Goal: Information Seeking & Learning: Learn about a topic

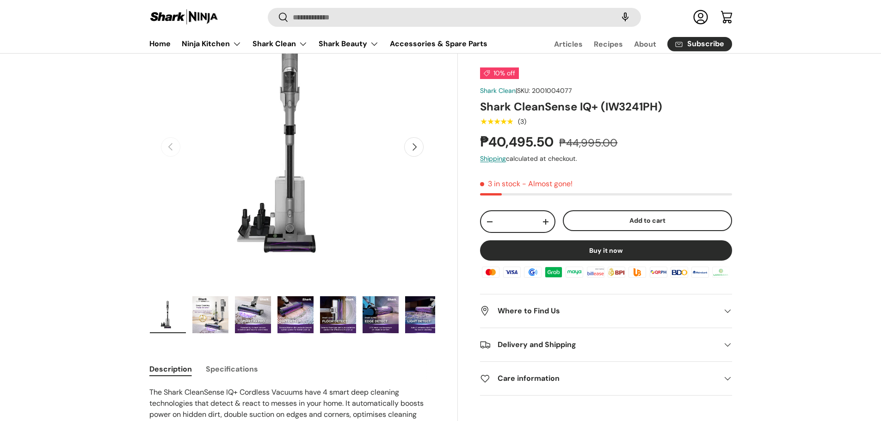
click at [198, 325] on img "Gallery Viewer" at bounding box center [210, 314] width 36 height 37
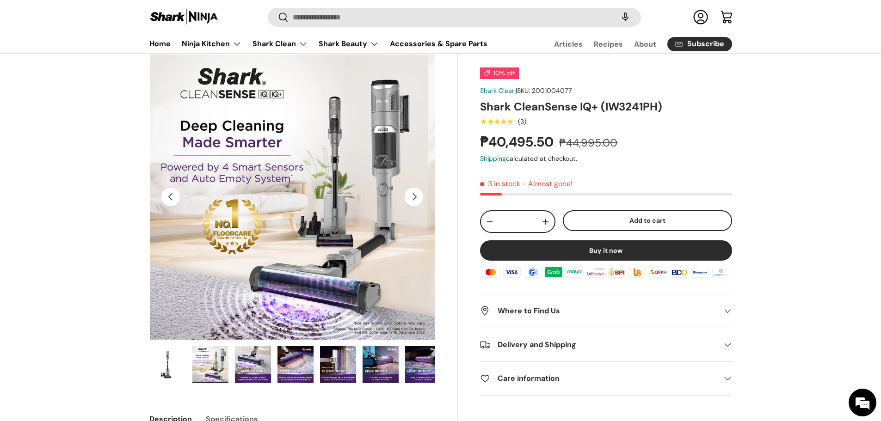
scroll to position [46, 0]
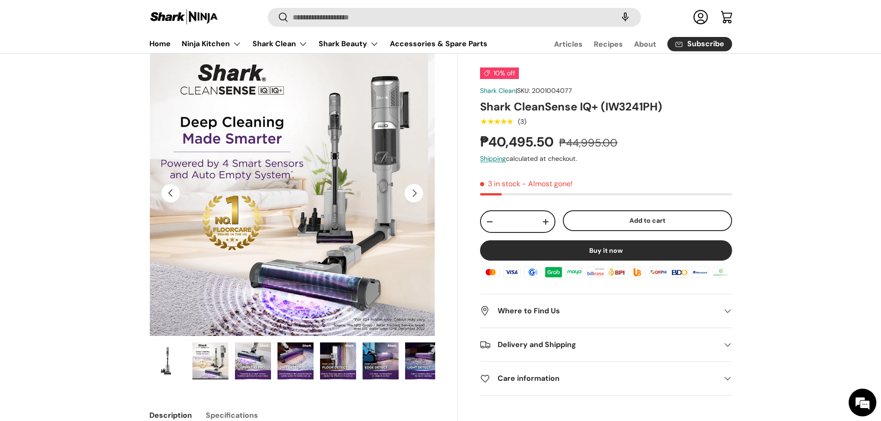
click at [172, 356] on img "Gallery Viewer" at bounding box center [168, 361] width 36 height 37
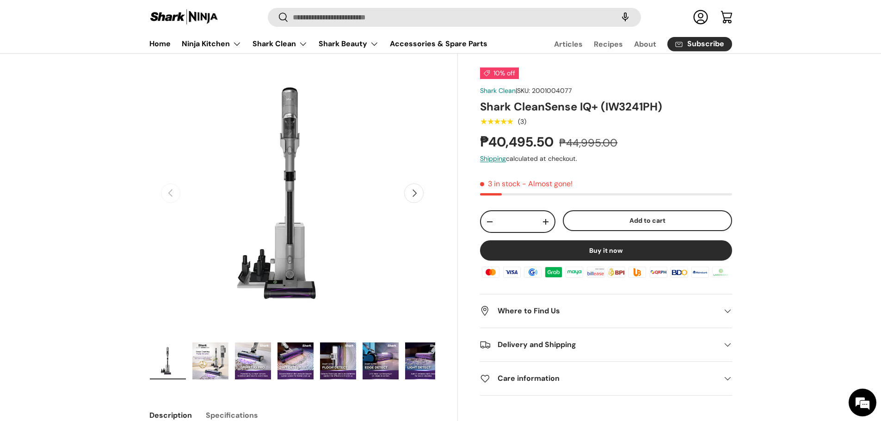
drag, startPoint x: 198, startPoint y: 363, endPoint x: 213, endPoint y: 365, distance: 15.4
click at [198, 363] on img "Gallery Viewer" at bounding box center [210, 361] width 36 height 37
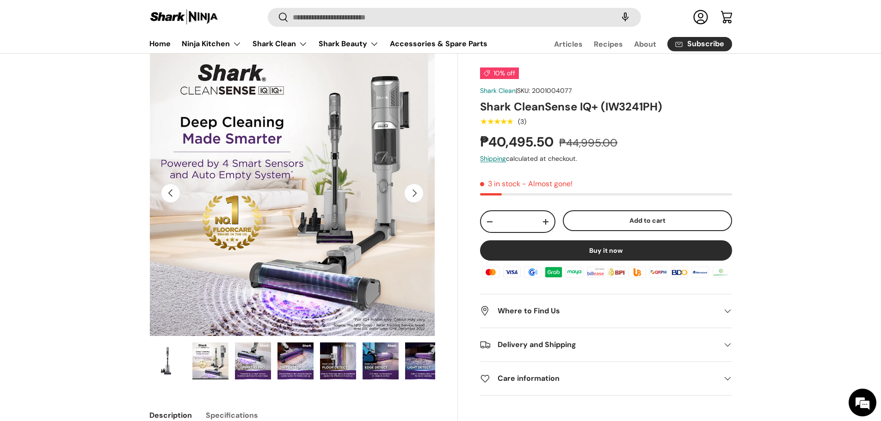
click at [274, 371] on ul "Load image 1 in gallery view Load image 2 in gallery view Load image 3 in galle…" at bounding box center [292, 362] width 286 height 41
click at [251, 371] on img "Gallery Viewer" at bounding box center [253, 361] width 36 height 37
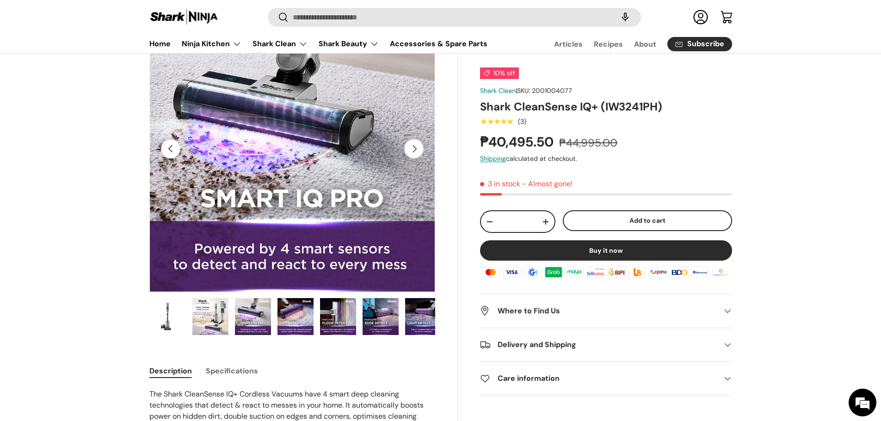
scroll to position [92, 0]
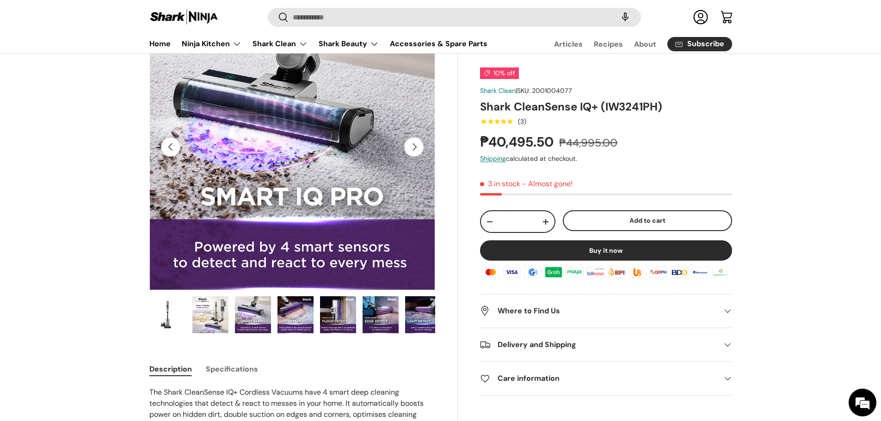
click at [165, 330] on img "Gallery Viewer" at bounding box center [168, 314] width 36 height 37
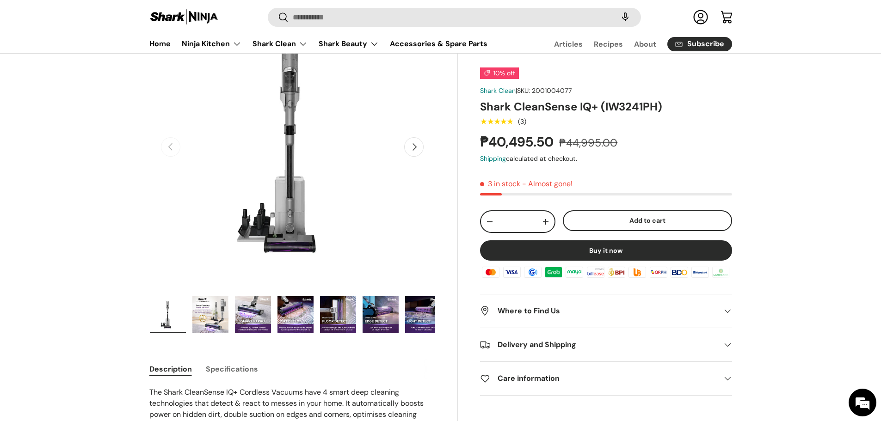
click at [221, 324] on img "Gallery Viewer" at bounding box center [210, 314] width 36 height 37
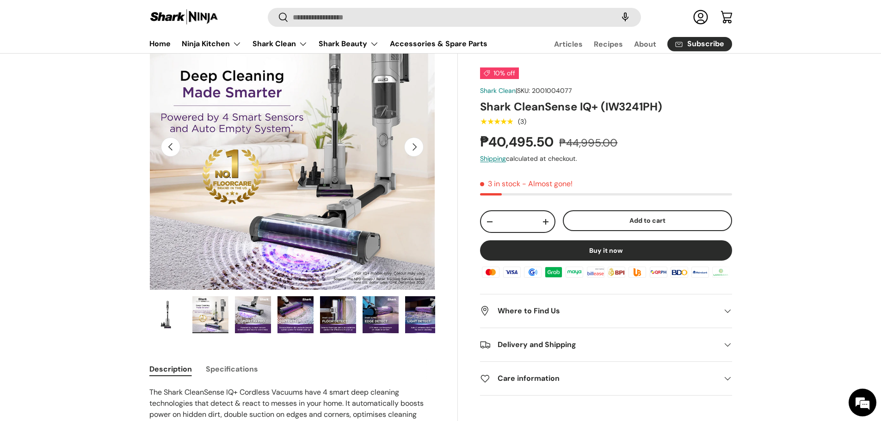
drag, startPoint x: 256, startPoint y: 323, endPoint x: 249, endPoint y: 323, distance: 7.4
click at [254, 324] on img "Gallery Viewer" at bounding box center [253, 314] width 36 height 37
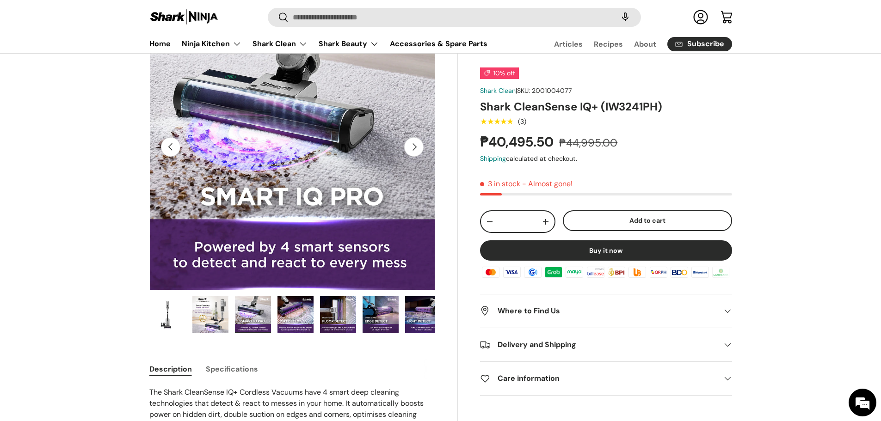
click at [276, 319] on ul "Load image 1 in gallery view Load image 2 in gallery view Load image 3 in galle…" at bounding box center [292, 316] width 286 height 41
click at [311, 324] on img "Gallery Viewer" at bounding box center [295, 314] width 36 height 37
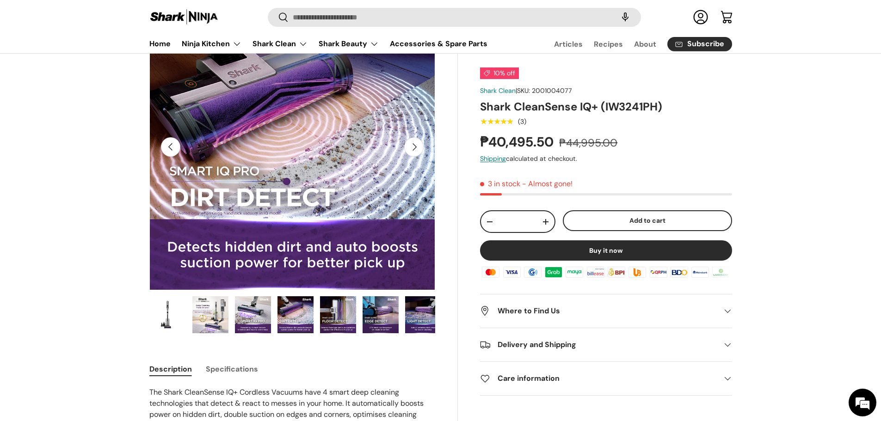
click at [331, 321] on img "Gallery Viewer" at bounding box center [338, 314] width 36 height 37
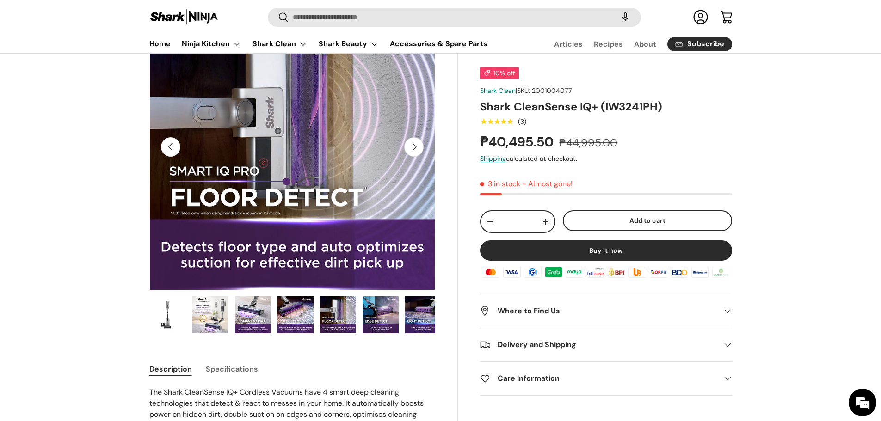
click at [390, 322] on img "Gallery Viewer" at bounding box center [380, 314] width 36 height 37
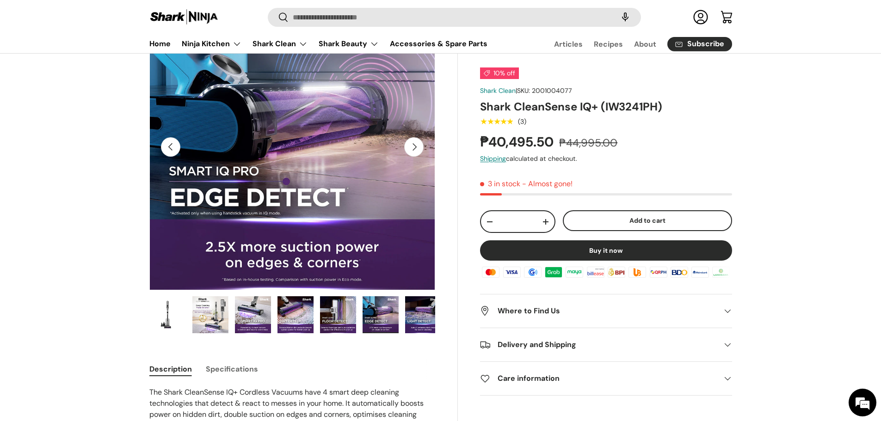
click at [427, 319] on img "Gallery Viewer" at bounding box center [423, 314] width 36 height 37
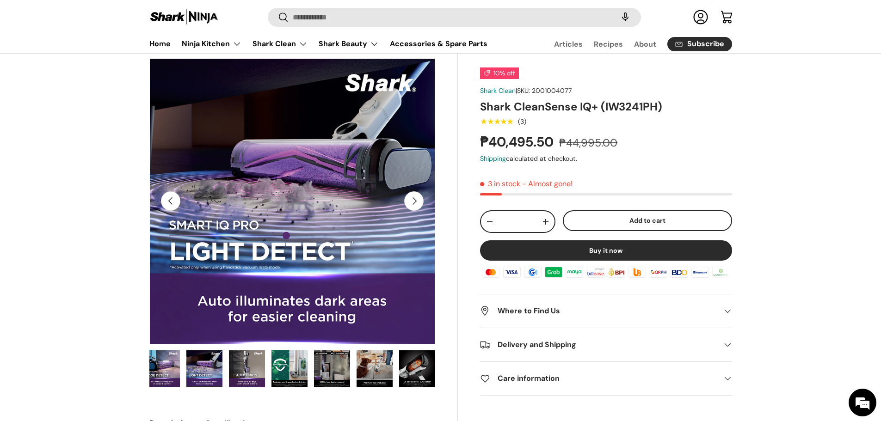
scroll to position [46, 0]
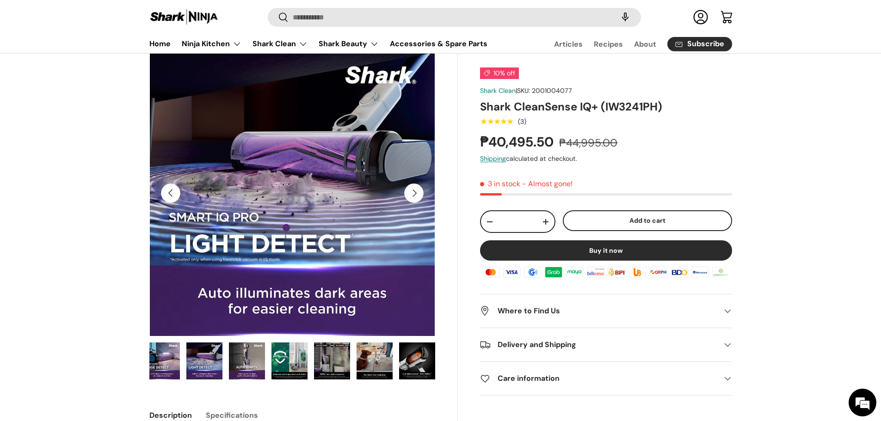
click at [173, 358] on img "Gallery Viewer" at bounding box center [162, 361] width 36 height 37
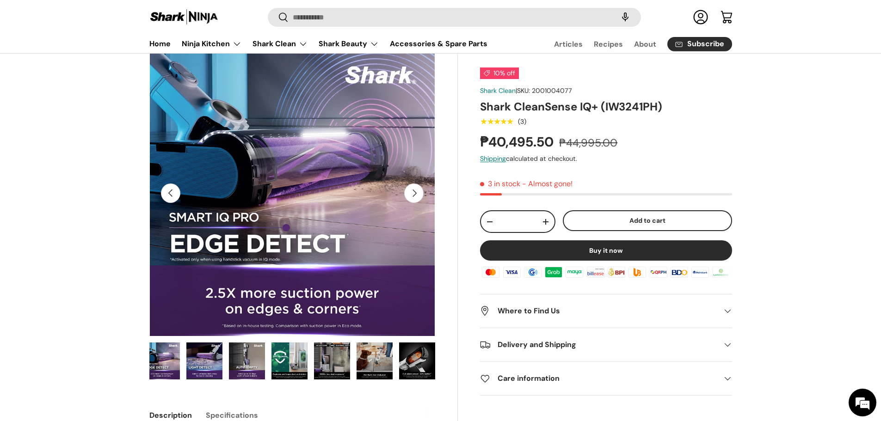
scroll to position [0, 213]
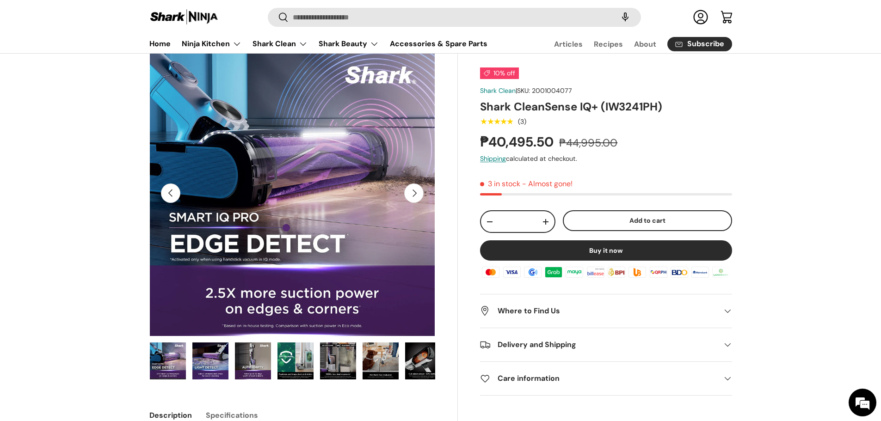
click at [421, 201] on button "Next" at bounding box center [413, 193] width 19 height 19
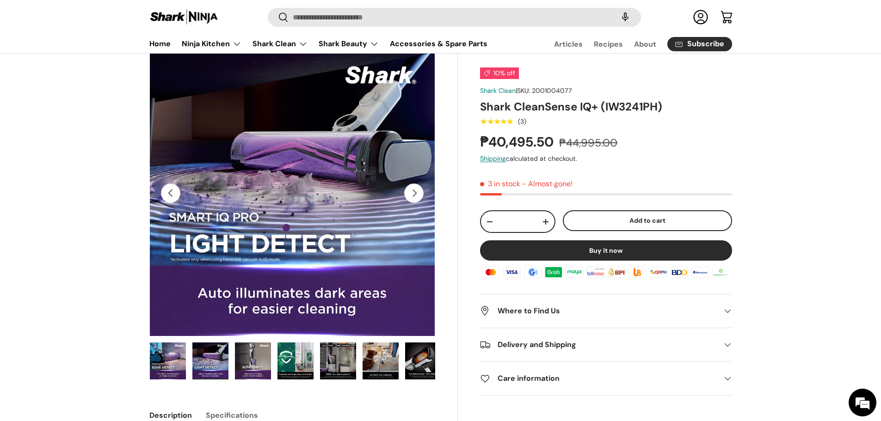
click at [417, 196] on button "Next" at bounding box center [413, 193] width 19 height 19
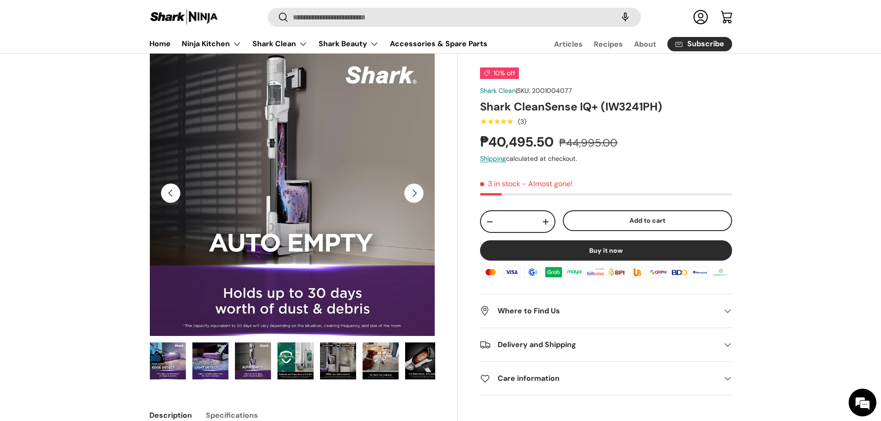
scroll to position [0, 2035]
click at [417, 197] on button "Next" at bounding box center [413, 193] width 19 height 19
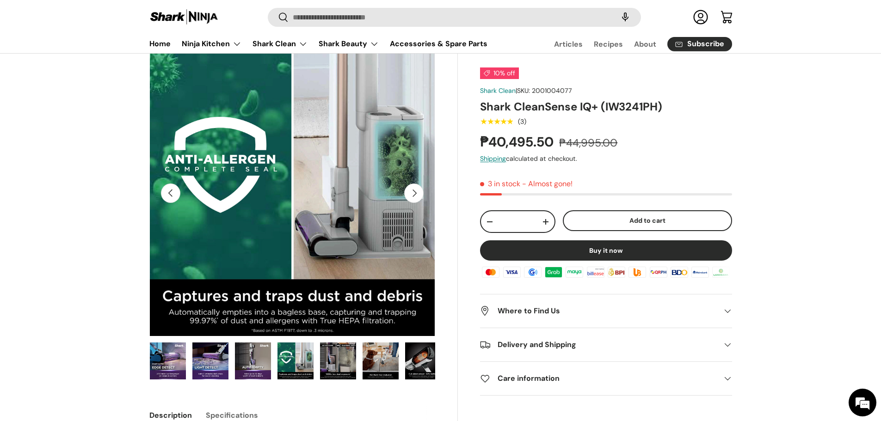
click at [417, 197] on button "Next" at bounding box center [413, 193] width 19 height 19
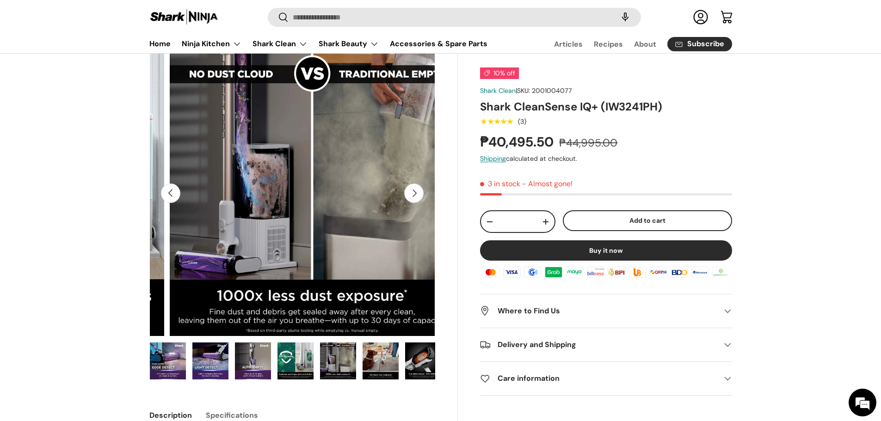
scroll to position [0, 2616]
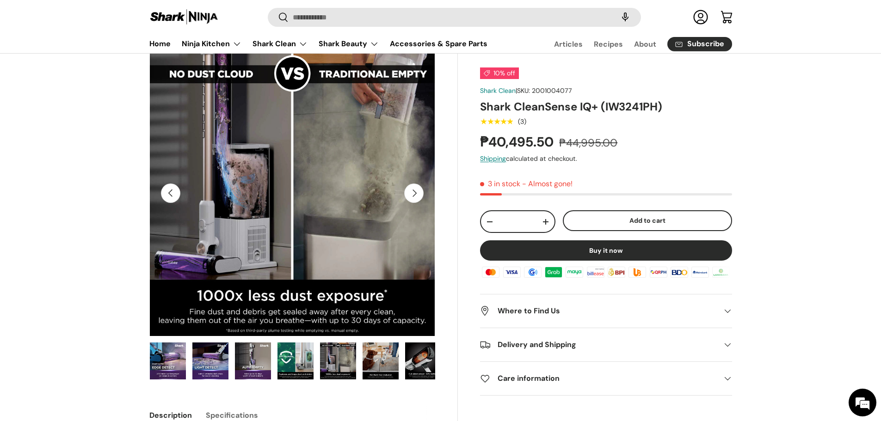
click at [413, 196] on button "Next" at bounding box center [413, 193] width 19 height 19
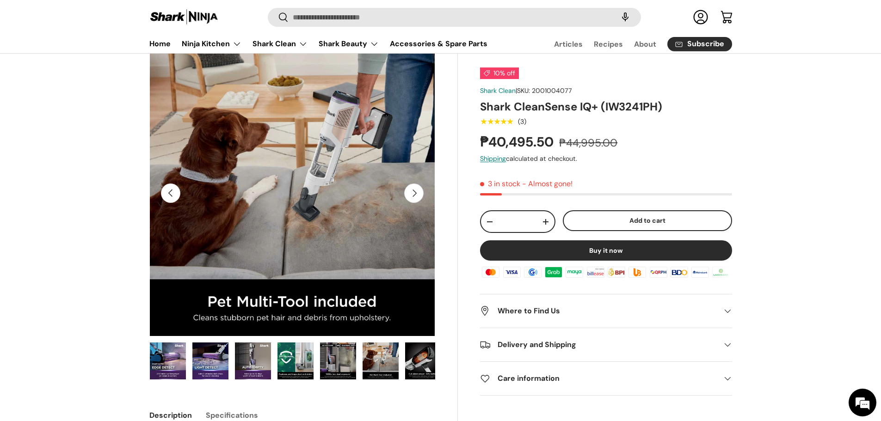
click at [413, 196] on button "Next" at bounding box center [413, 193] width 19 height 19
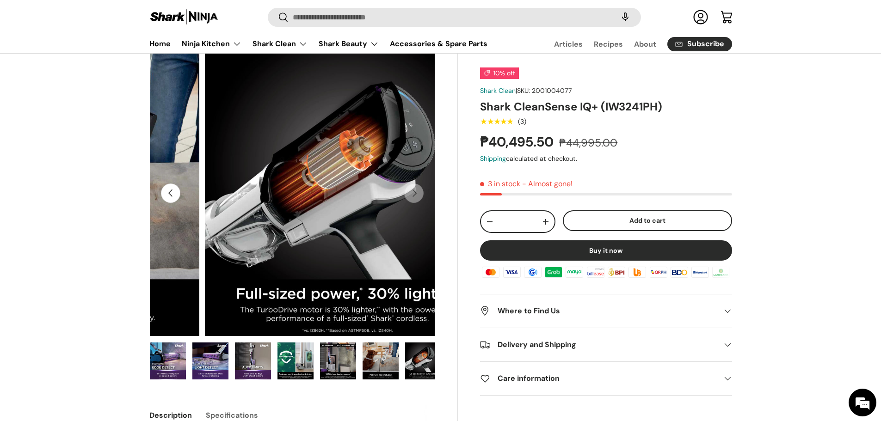
scroll to position [0, 219]
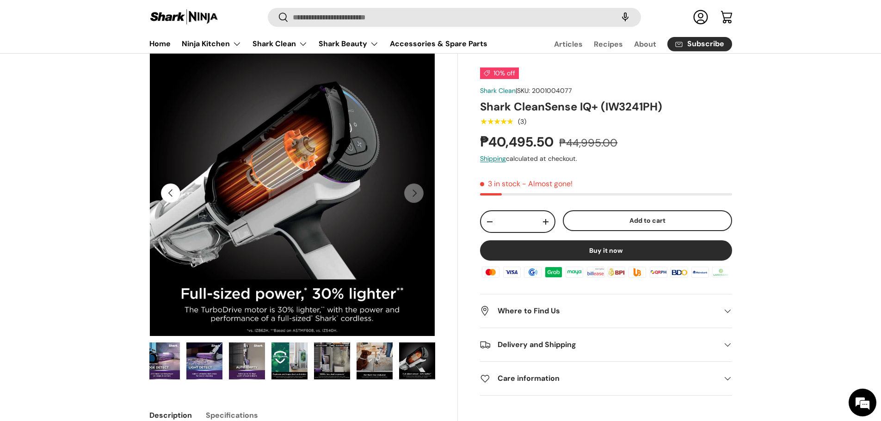
click at [171, 195] on button "Previous" at bounding box center [170, 193] width 19 height 19
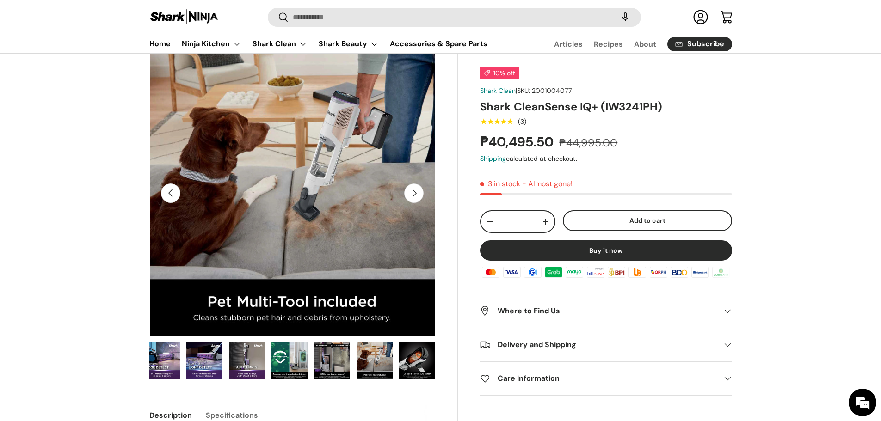
click at [175, 196] on button "Previous" at bounding box center [170, 193] width 19 height 19
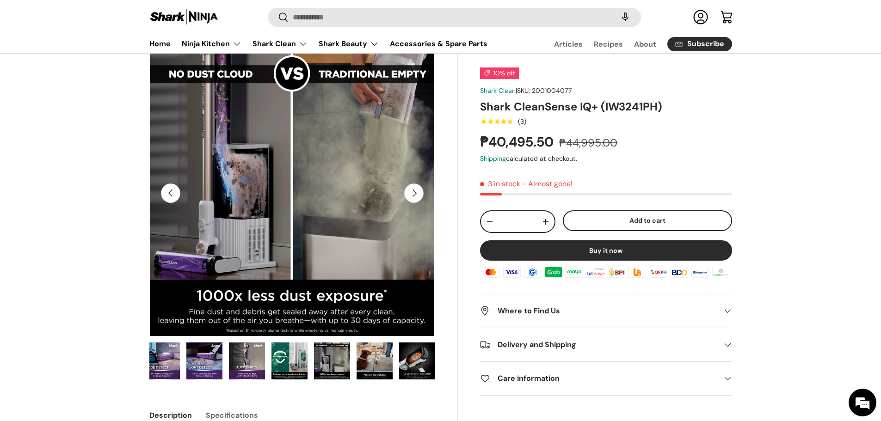
scroll to position [0, 2616]
click at [175, 195] on button "Previous" at bounding box center [170, 193] width 19 height 19
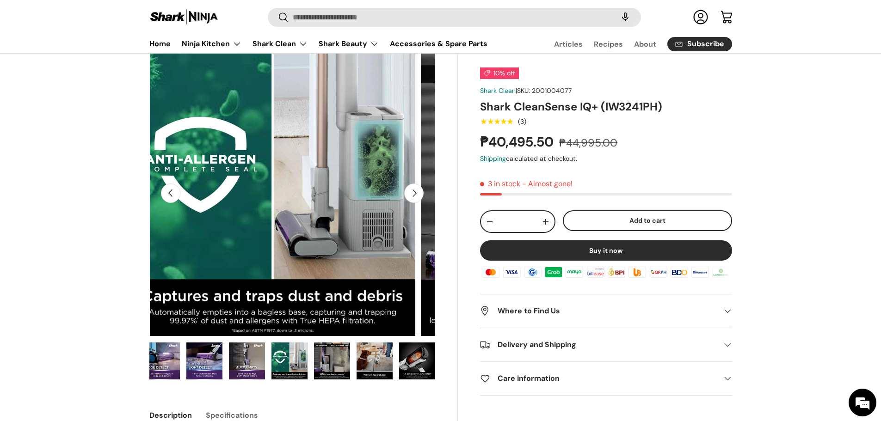
scroll to position [0, 2326]
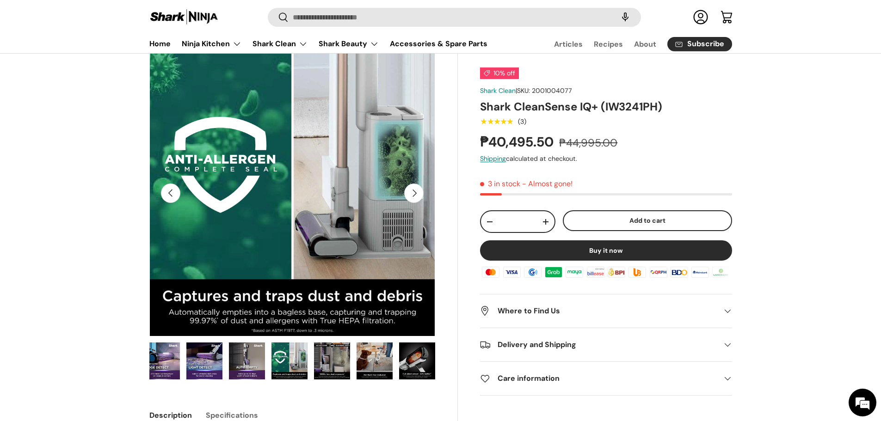
click at [174, 195] on button "Previous" at bounding box center [170, 193] width 19 height 19
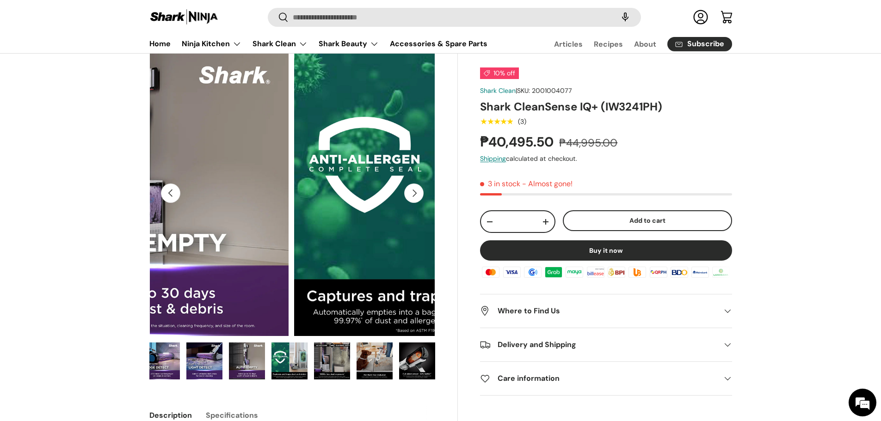
scroll to position [0, 0]
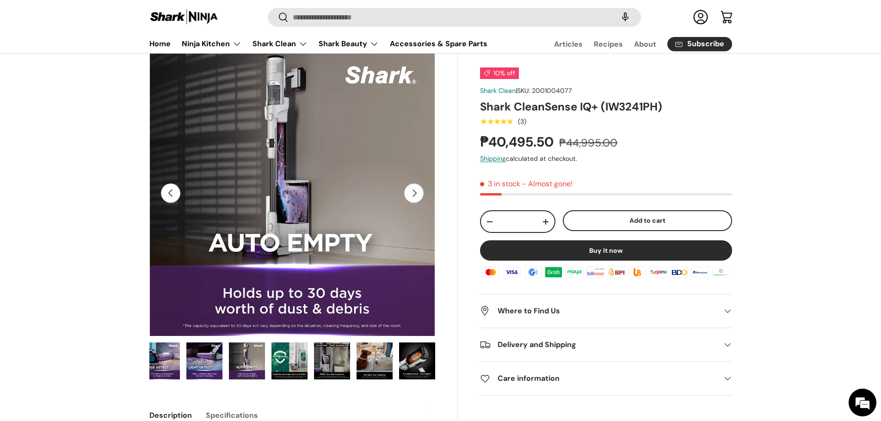
click at [404, 194] on div "Previous Next Loading..." at bounding box center [292, 193] width 286 height 286
click at [410, 196] on button "Next" at bounding box center [413, 193] width 19 height 19
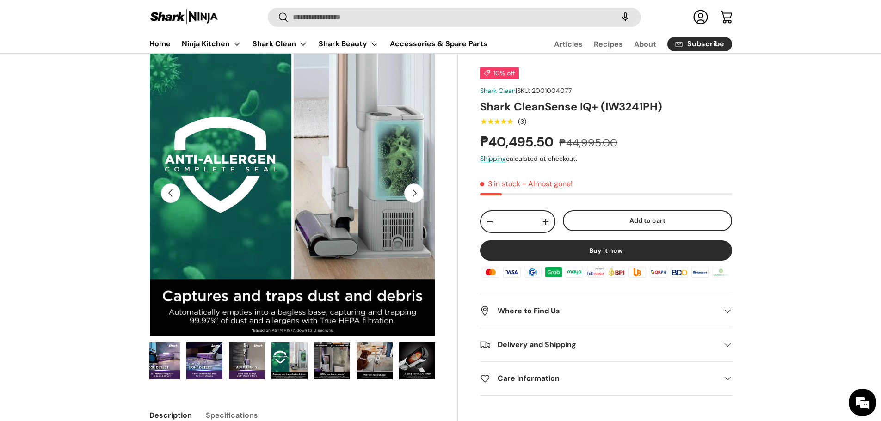
click at [172, 187] on button "Previous" at bounding box center [170, 193] width 19 height 19
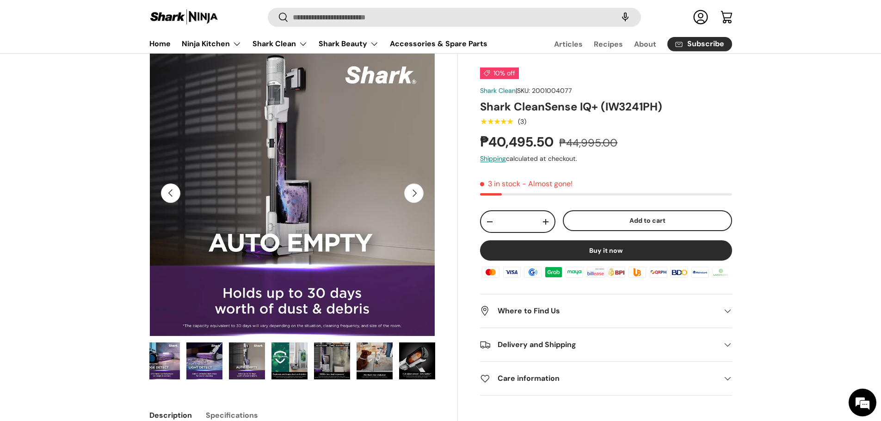
click at [171, 186] on button "Previous" at bounding box center [170, 193] width 19 height 19
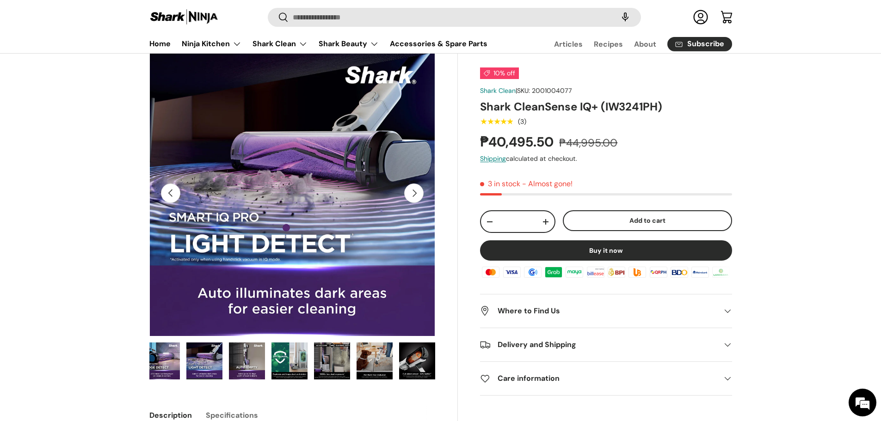
click at [171, 186] on button "Previous" at bounding box center [170, 193] width 19 height 19
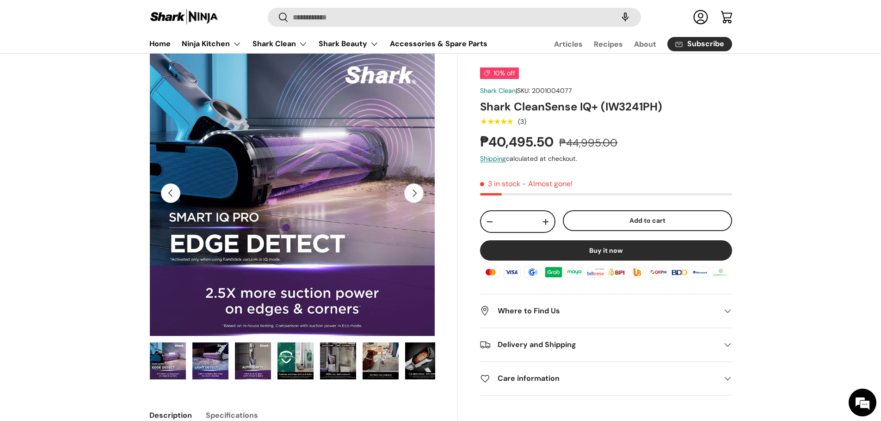
click at [171, 186] on button "Previous" at bounding box center [170, 193] width 19 height 19
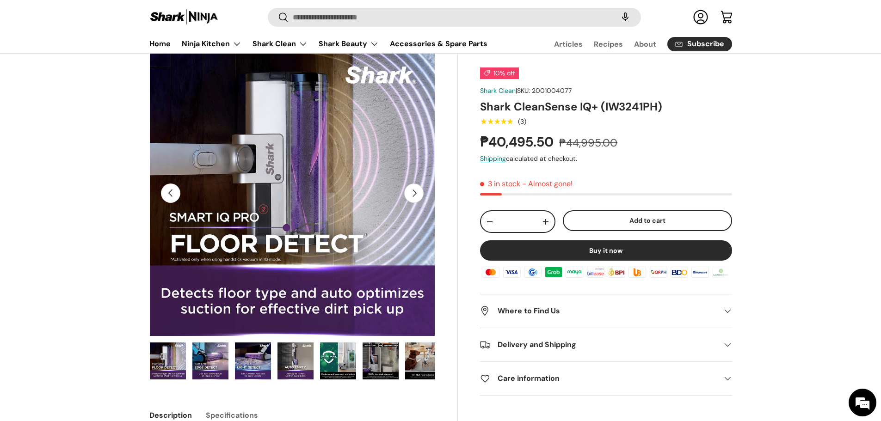
click at [171, 186] on button "Previous" at bounding box center [170, 193] width 19 height 19
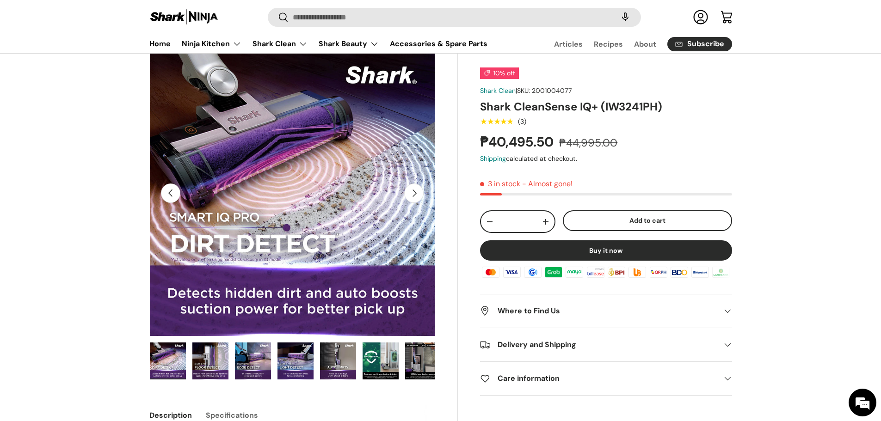
click at [171, 186] on button "Previous" at bounding box center [170, 193] width 19 height 19
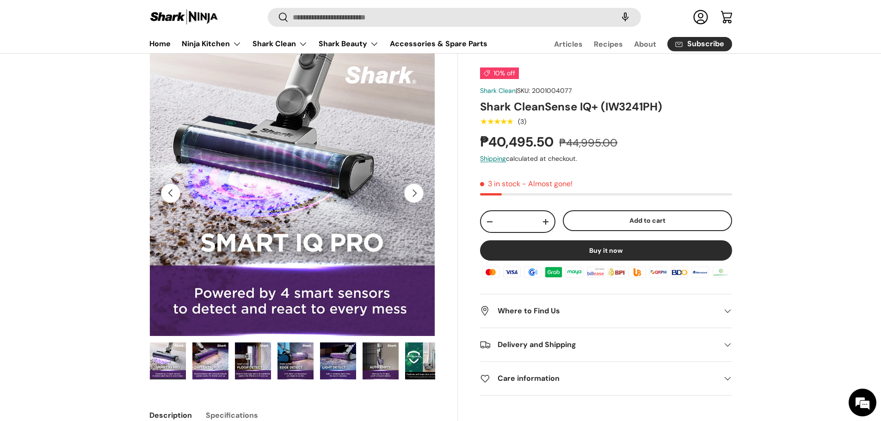
click at [171, 186] on button "Previous" at bounding box center [170, 193] width 19 height 19
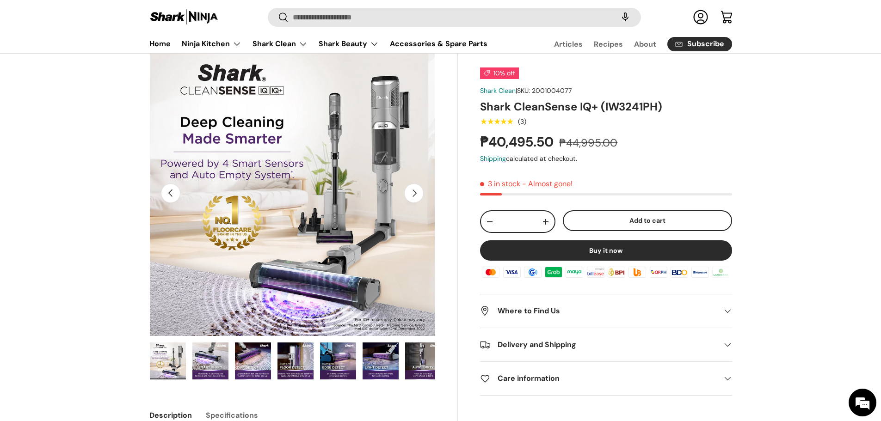
click at [423, 193] on button "Next" at bounding box center [413, 193] width 19 height 19
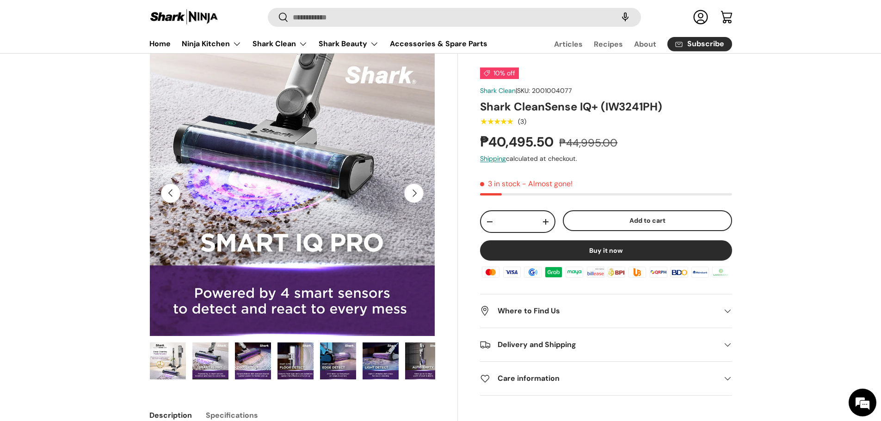
click at [170, 196] on button "Previous" at bounding box center [170, 193] width 19 height 19
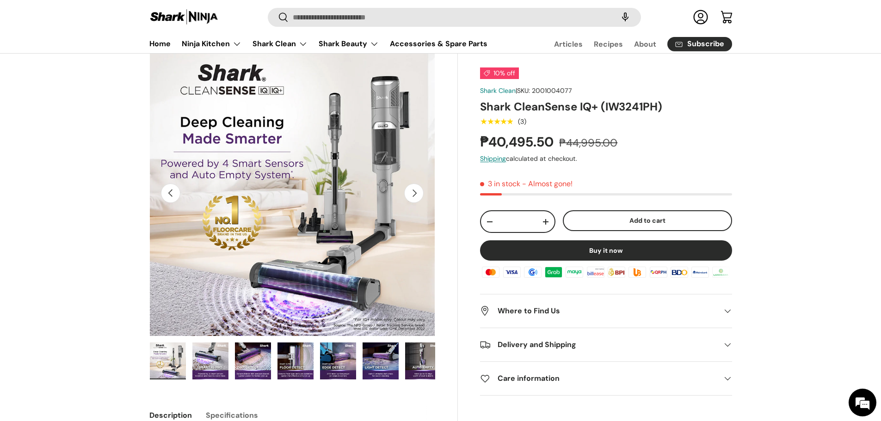
click at [421, 193] on button "Next" at bounding box center [413, 193] width 19 height 19
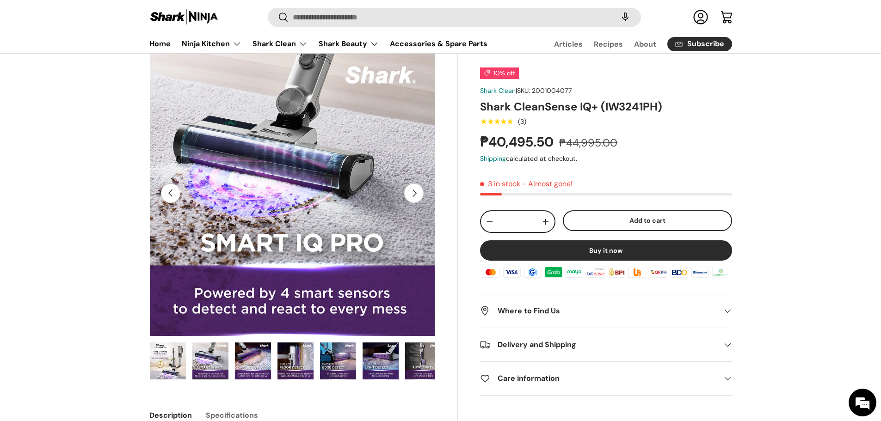
click at [421, 193] on button "Next" at bounding box center [413, 193] width 19 height 19
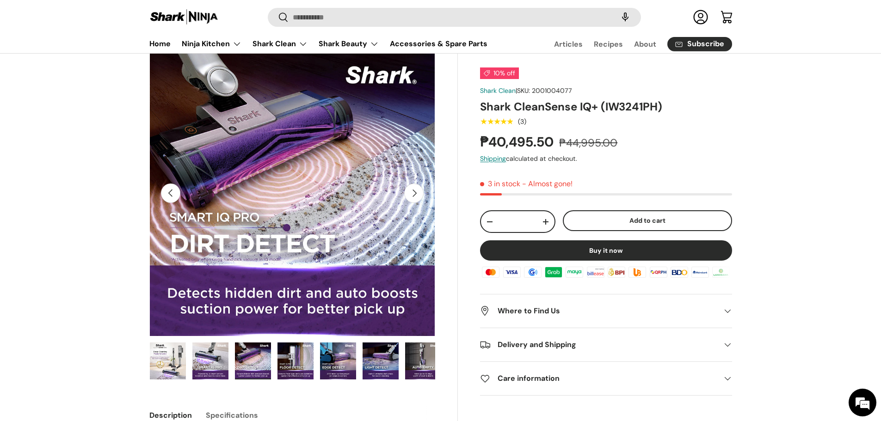
click at [421, 193] on button "Next" at bounding box center [413, 193] width 19 height 19
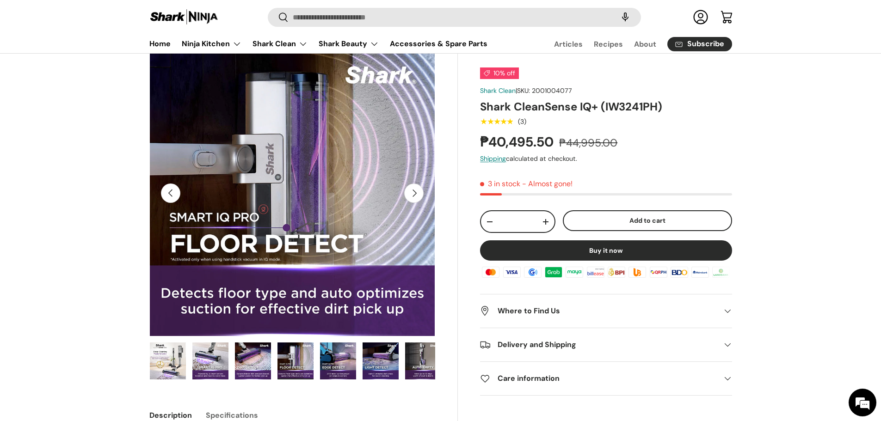
click at [421, 193] on button "Next" at bounding box center [413, 193] width 19 height 19
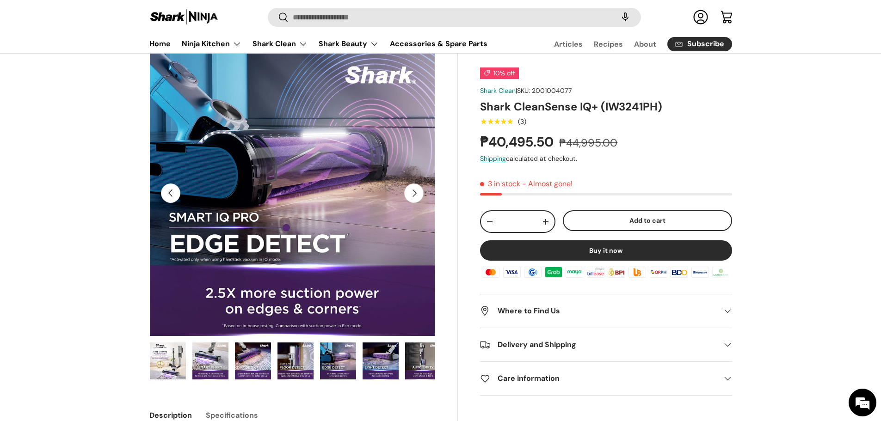
click at [421, 193] on button "Next" at bounding box center [413, 193] width 19 height 19
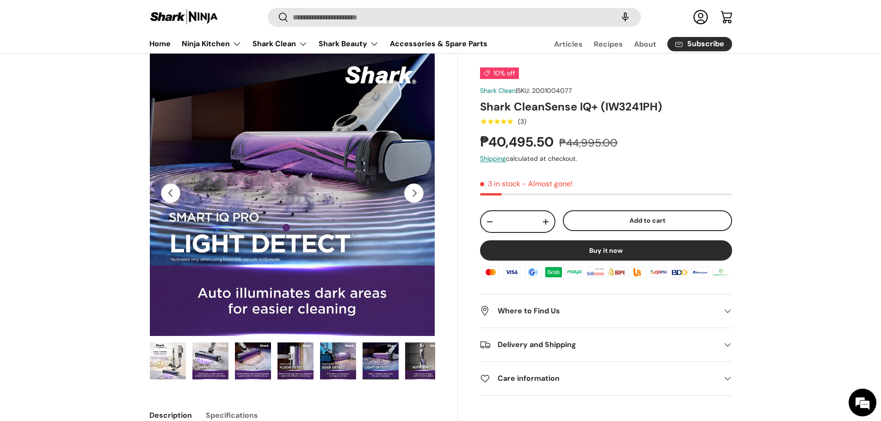
click at [421, 193] on button "Next" at bounding box center [413, 193] width 19 height 19
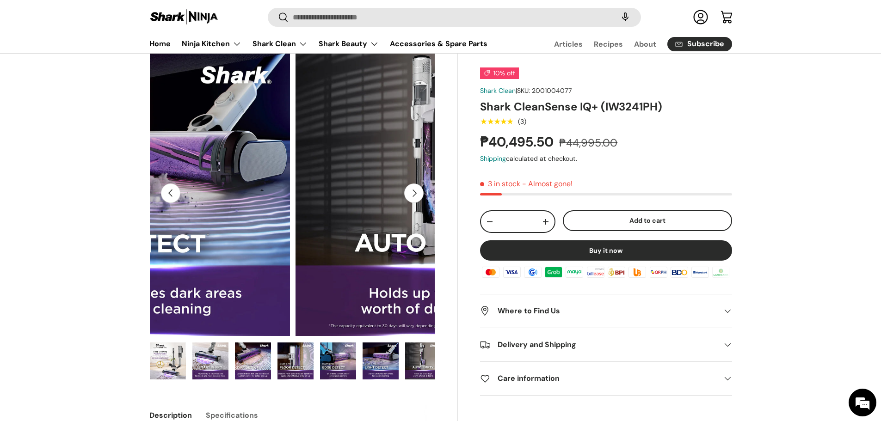
scroll to position [0, 2035]
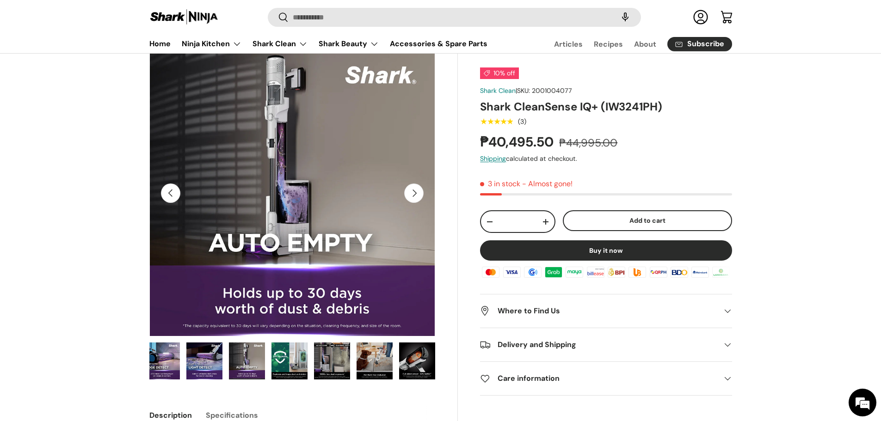
click at [421, 193] on button "Next" at bounding box center [413, 193] width 19 height 19
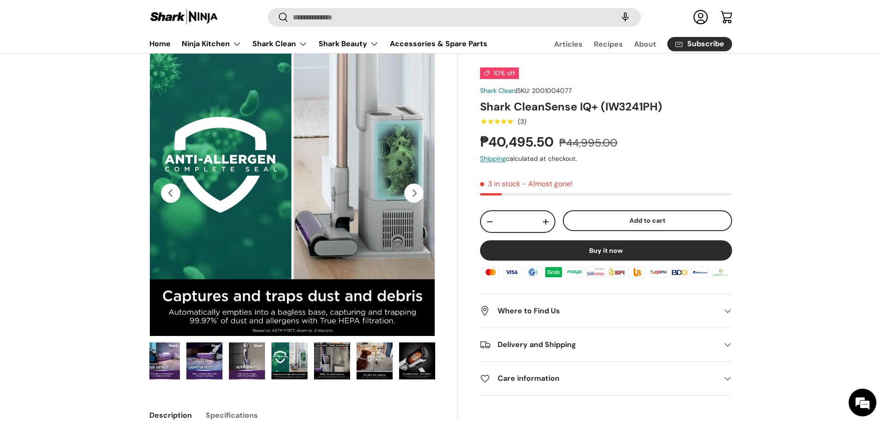
click at [421, 193] on button "Next" at bounding box center [413, 193] width 19 height 19
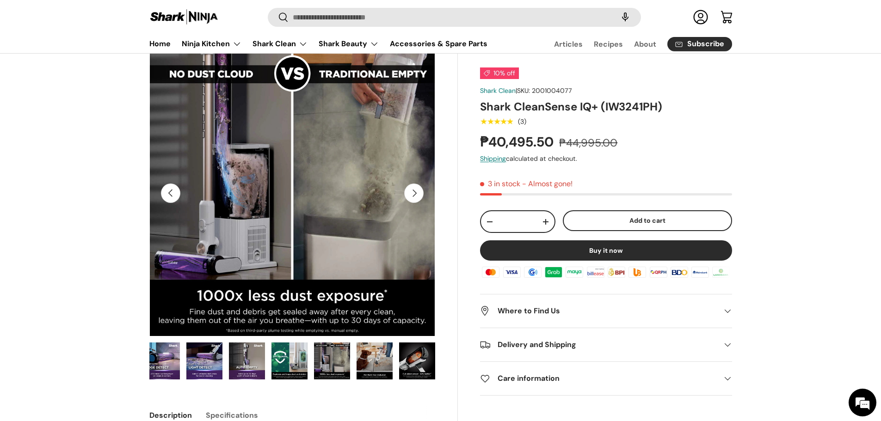
click at [420, 193] on button "Next" at bounding box center [413, 193] width 19 height 19
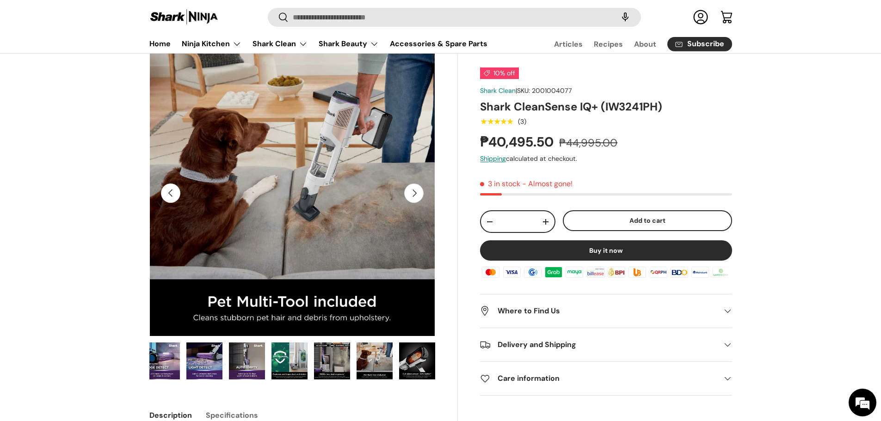
click at [420, 193] on button "Next" at bounding box center [413, 193] width 19 height 19
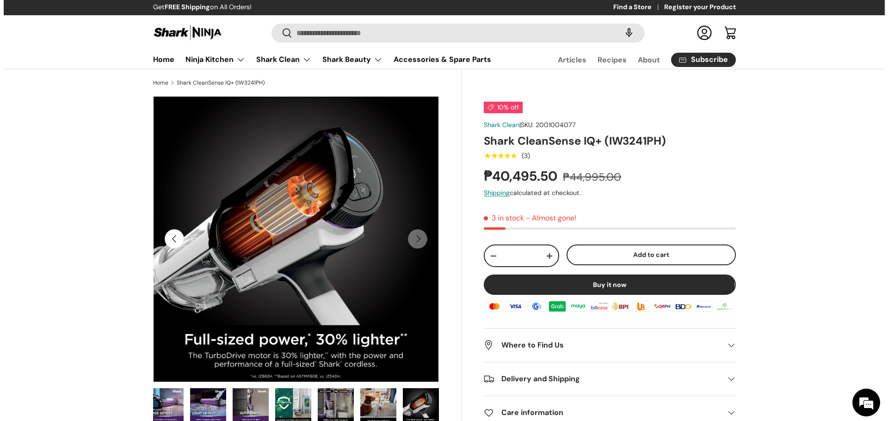
scroll to position [0, 0]
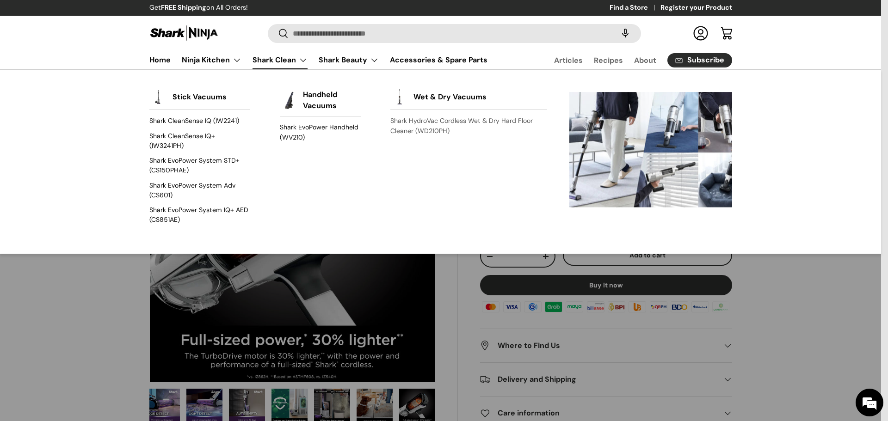
click at [407, 133] on link "Shark HydroVac Cordless Wet & Dry Hard Floor Cleaner (WD210PH)" at bounding box center [468, 126] width 156 height 25
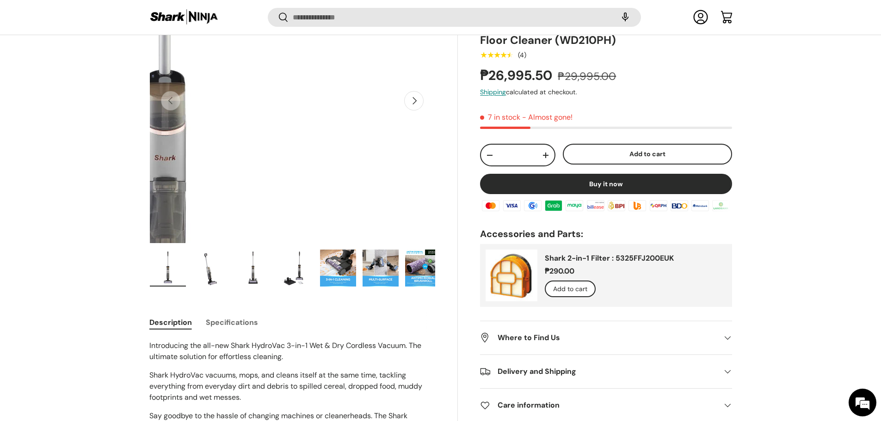
click at [427, 101] on img "Gallery Viewer" at bounding box center [292, 101] width 286 height 286
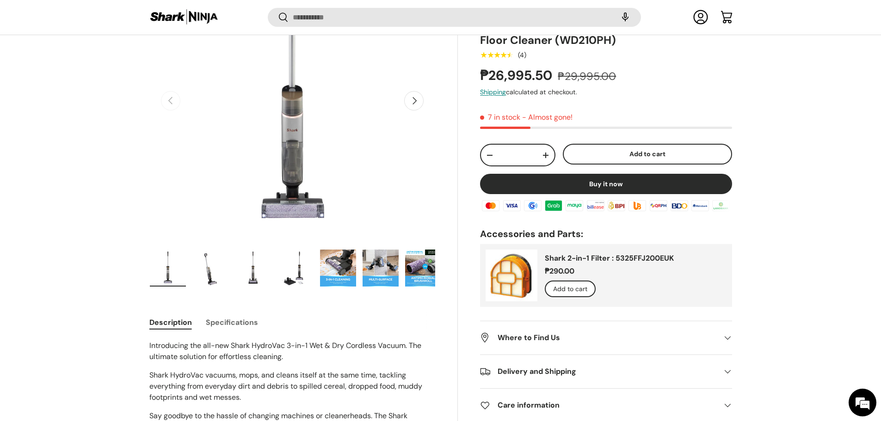
click at [418, 101] on button "Next" at bounding box center [413, 100] width 19 height 19
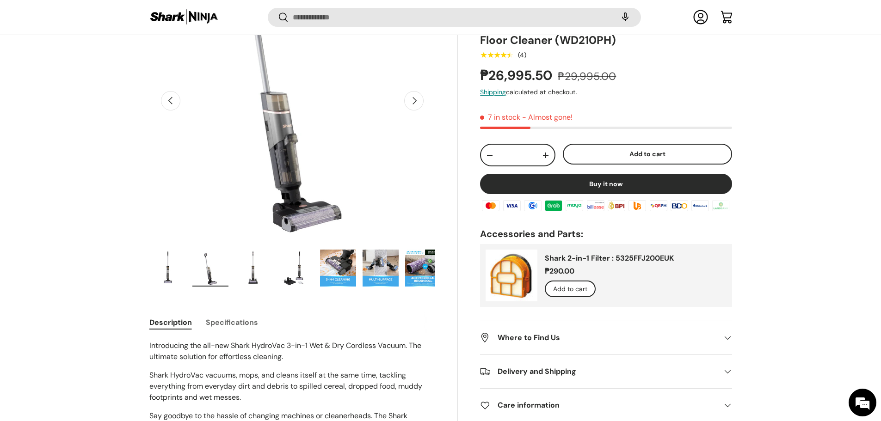
click at [416, 102] on button "Next" at bounding box center [413, 100] width 19 height 19
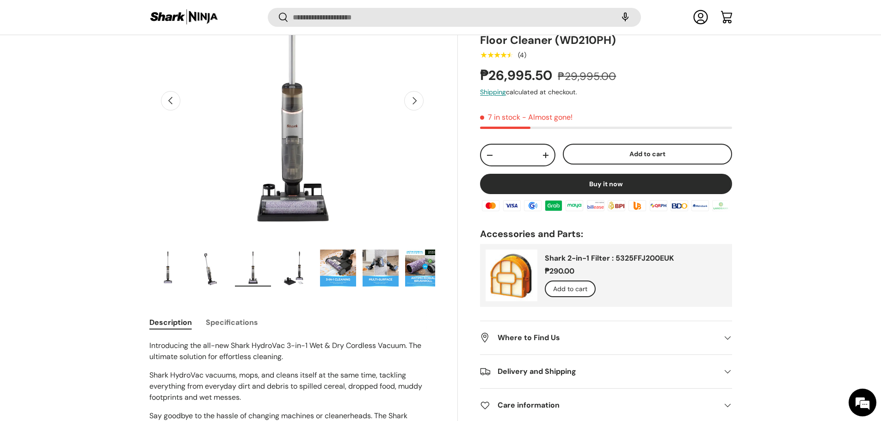
click at [415, 102] on button "Next" at bounding box center [413, 100] width 19 height 19
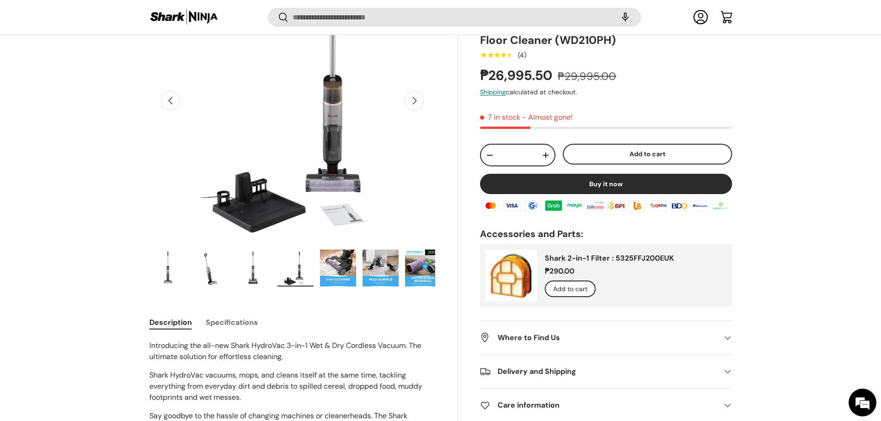
scroll to position [0, 872]
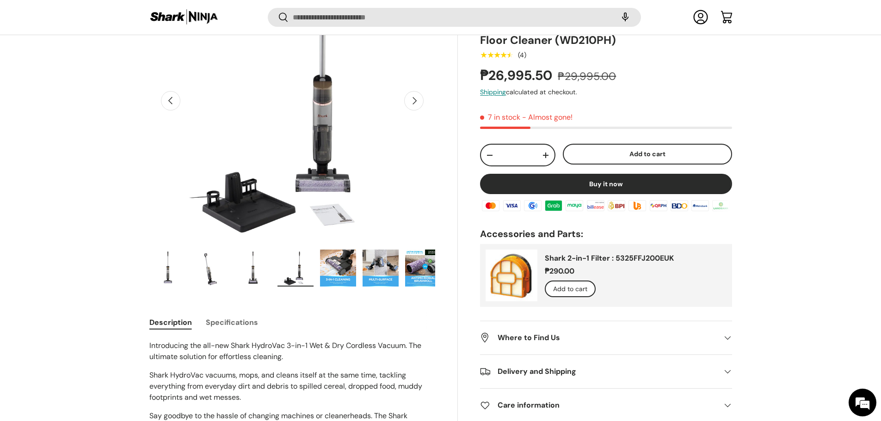
click at [417, 104] on button "Next" at bounding box center [413, 100] width 19 height 19
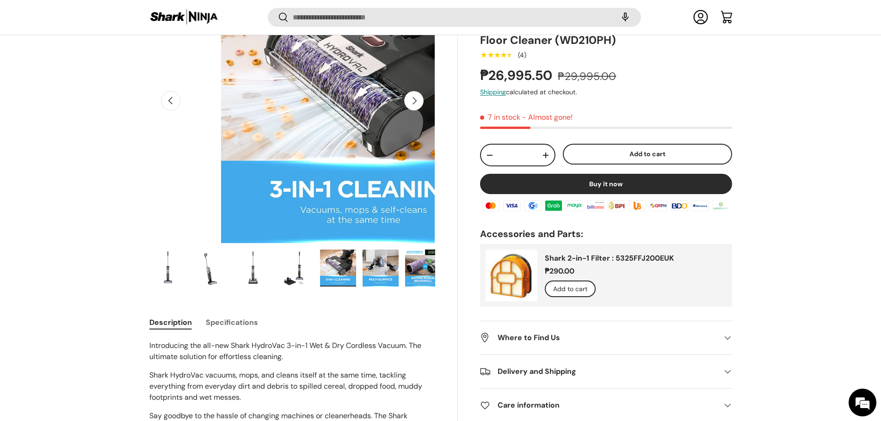
scroll to position [0, 1163]
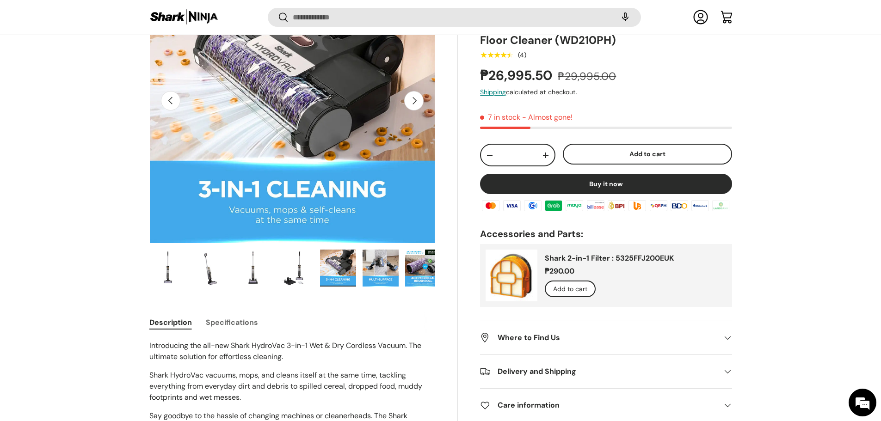
click at [417, 105] on button "Next" at bounding box center [413, 100] width 19 height 19
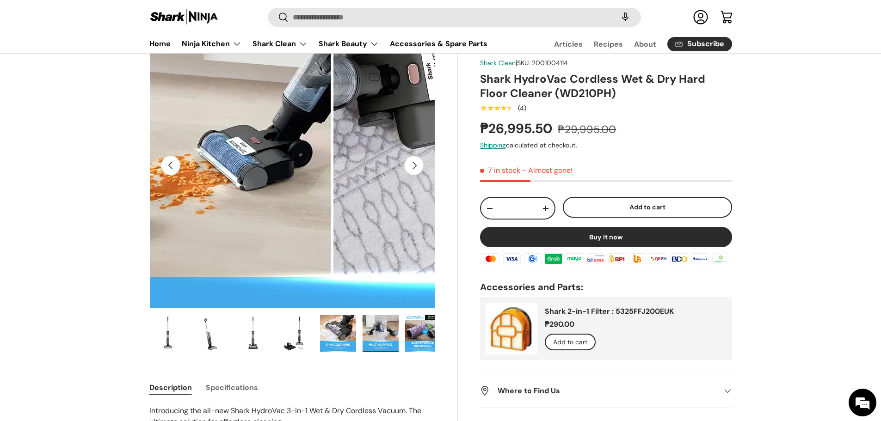
scroll to position [46, 0]
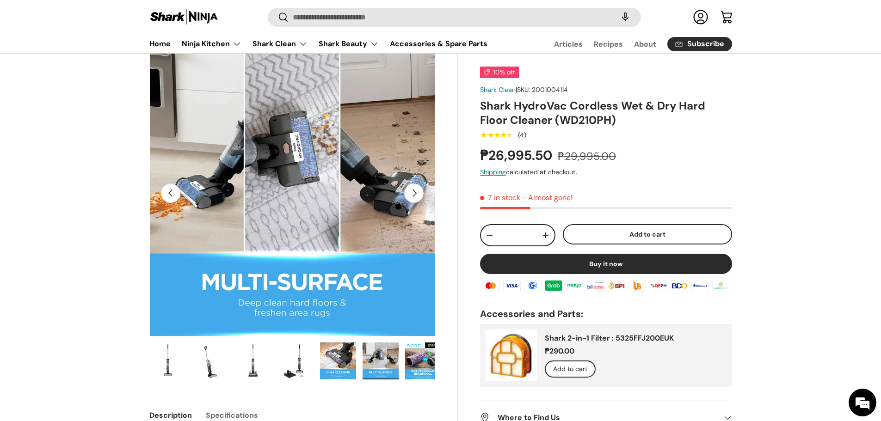
click at [420, 197] on button "Next" at bounding box center [413, 193] width 19 height 19
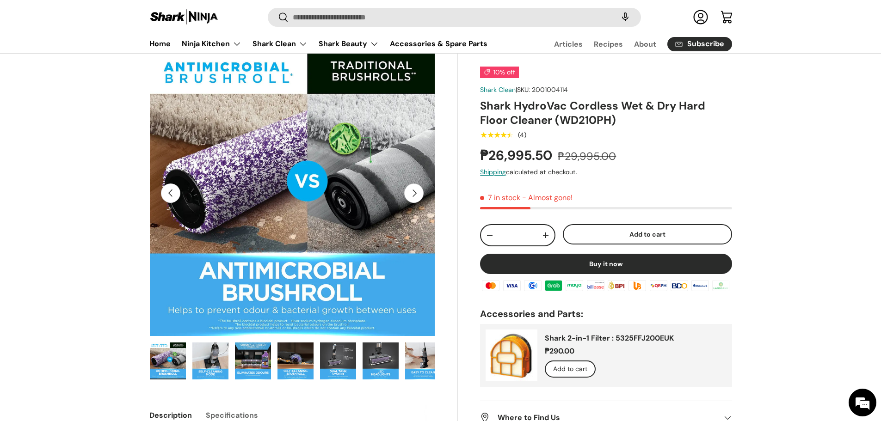
scroll to position [0, 0]
click at [420, 197] on button "Next" at bounding box center [413, 193] width 19 height 19
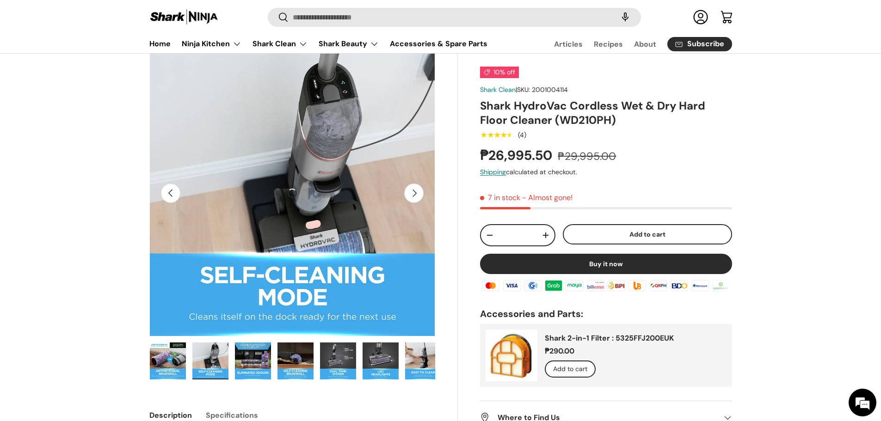
scroll to position [0, 2035]
click at [415, 197] on button "Next" at bounding box center [413, 193] width 19 height 19
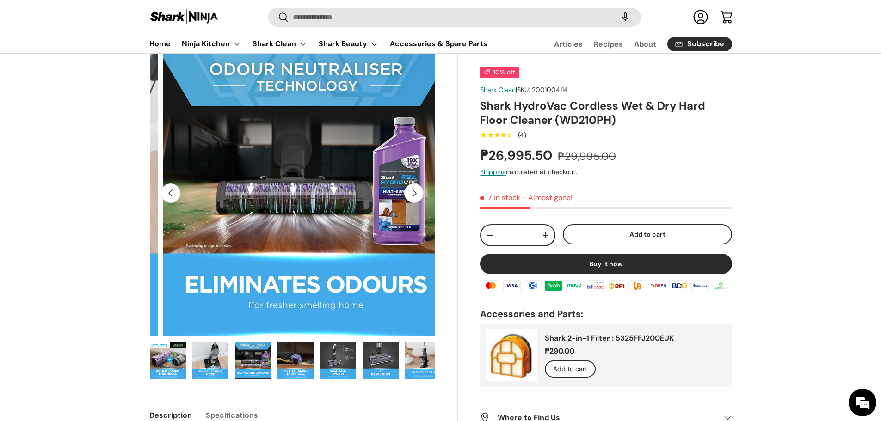
scroll to position [0, 2326]
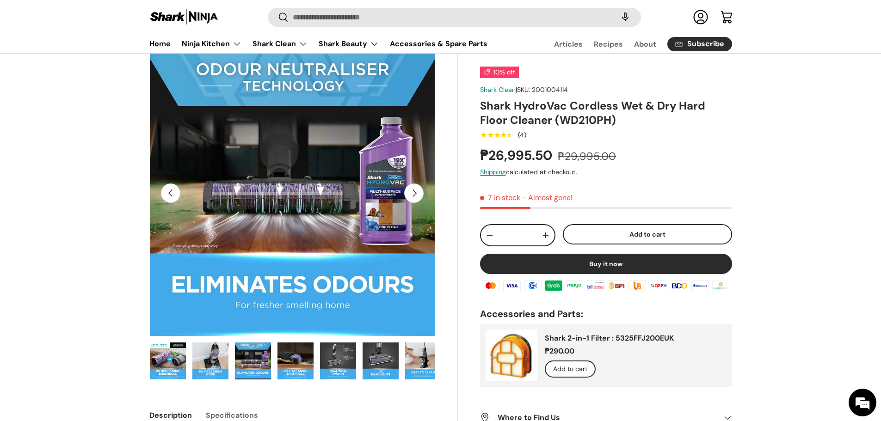
click at [411, 196] on button "Next" at bounding box center [413, 193] width 19 height 19
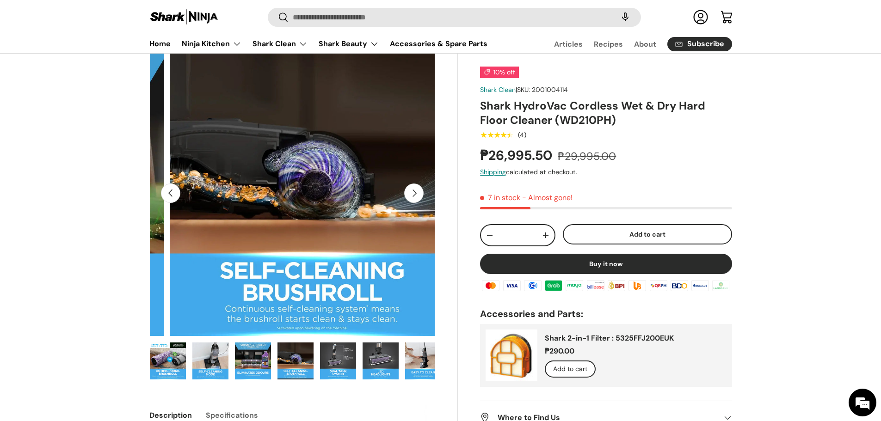
scroll to position [0, 2616]
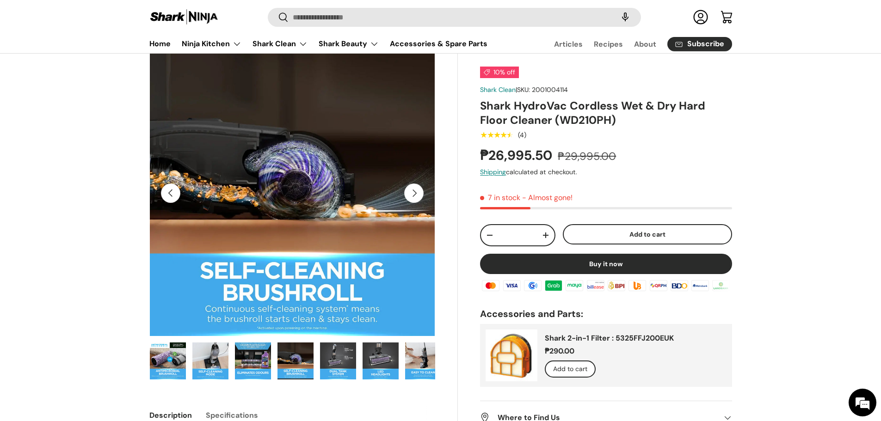
click at [412, 198] on button "Next" at bounding box center [413, 193] width 19 height 19
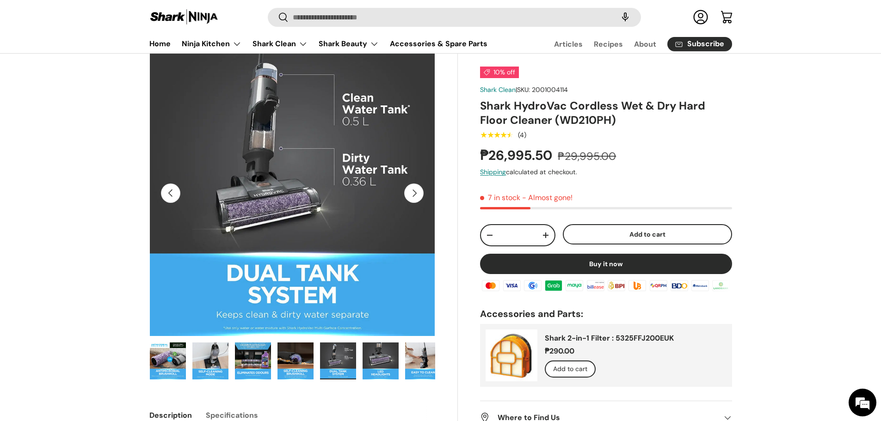
scroll to position [0, 2907]
click at [412, 198] on button "Next" at bounding box center [413, 193] width 19 height 19
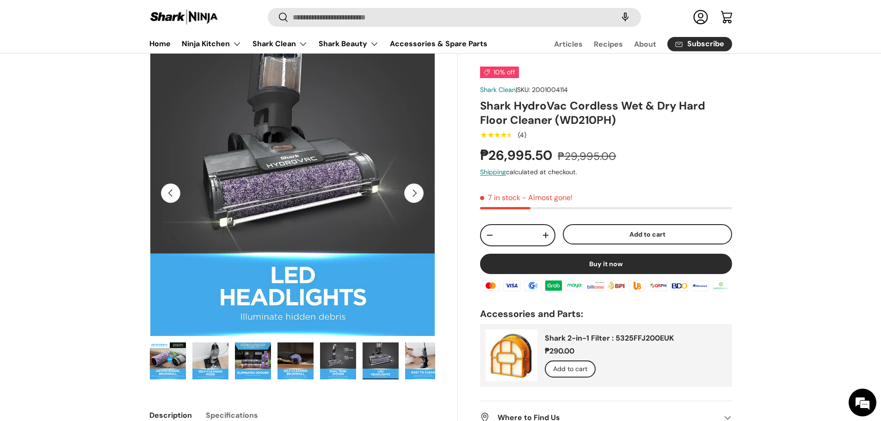
scroll to position [0, 3198]
click at [412, 198] on button "Next" at bounding box center [413, 193] width 19 height 19
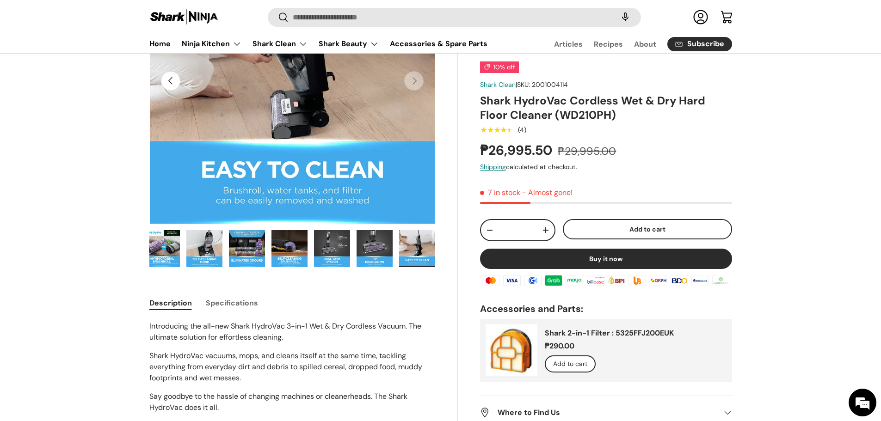
scroll to position [46, 0]
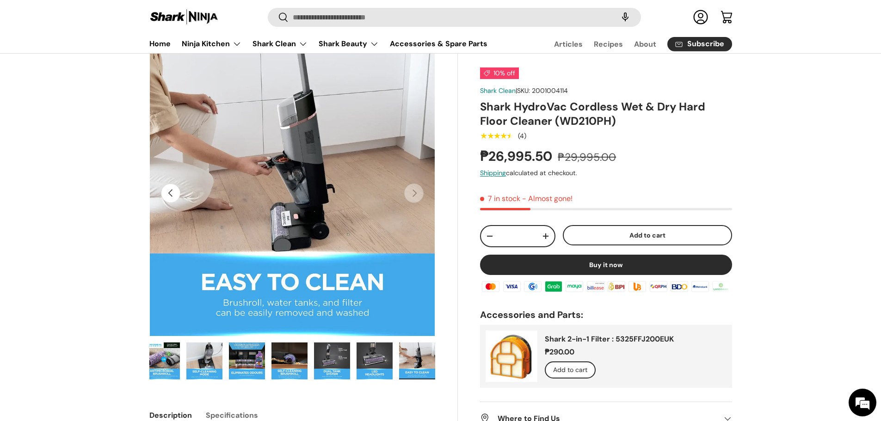
click at [168, 196] on button "Previous" at bounding box center [170, 193] width 19 height 19
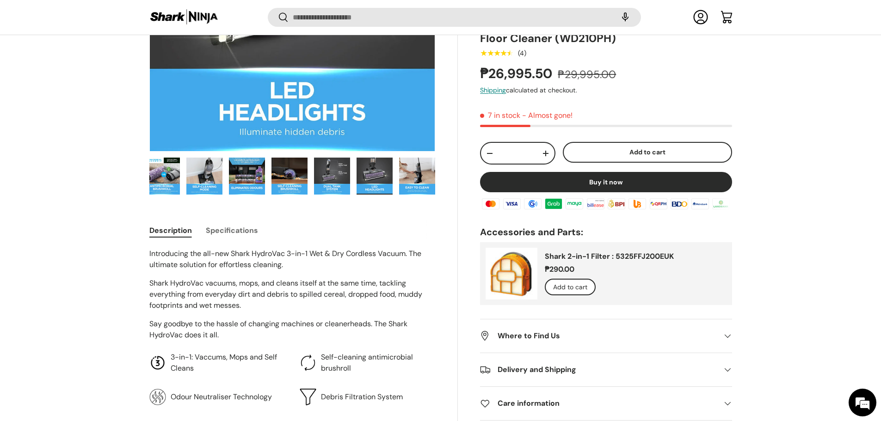
scroll to position [229, 0]
click at [208, 187] on img "Gallery Viewer" at bounding box center [204, 175] width 36 height 37
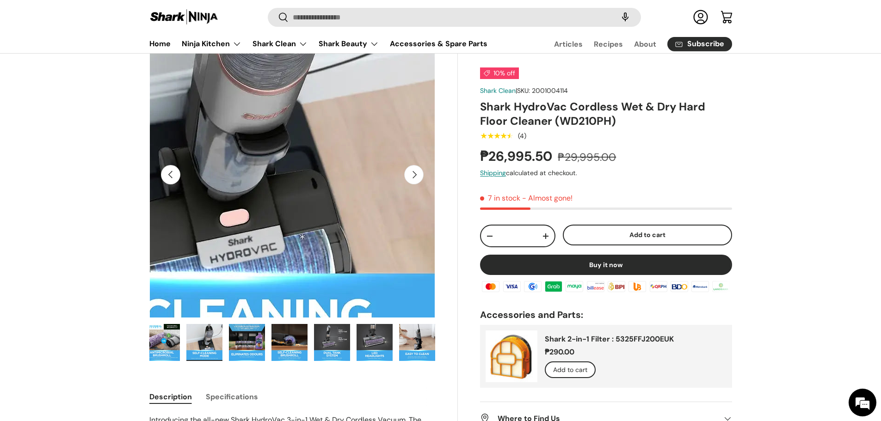
scroll to position [46, 0]
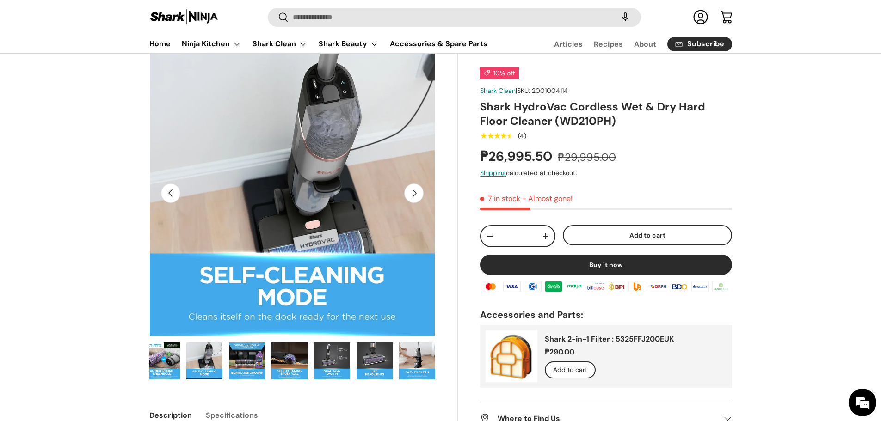
click at [415, 199] on button "Next" at bounding box center [413, 193] width 19 height 19
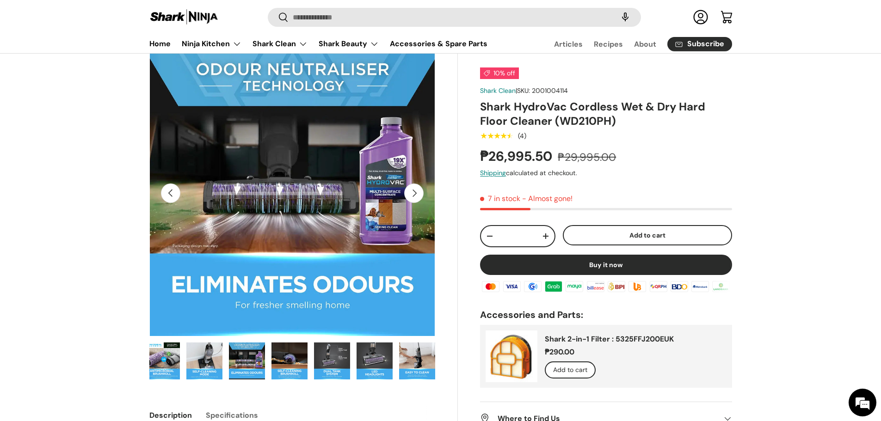
click at [415, 199] on button "Next" at bounding box center [413, 193] width 19 height 19
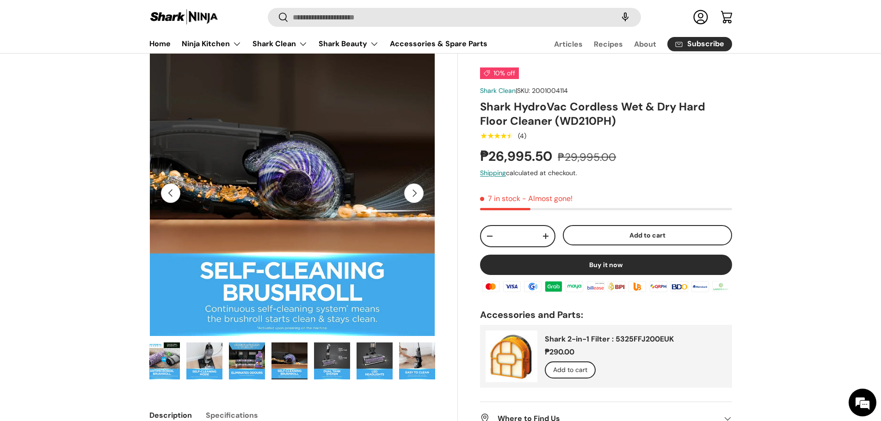
click at [418, 195] on button "Next" at bounding box center [413, 193] width 19 height 19
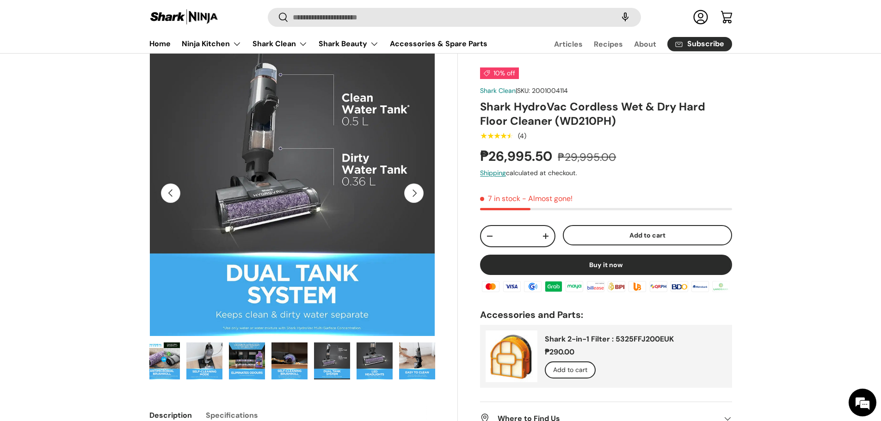
click at [418, 195] on button "Next" at bounding box center [413, 193] width 19 height 19
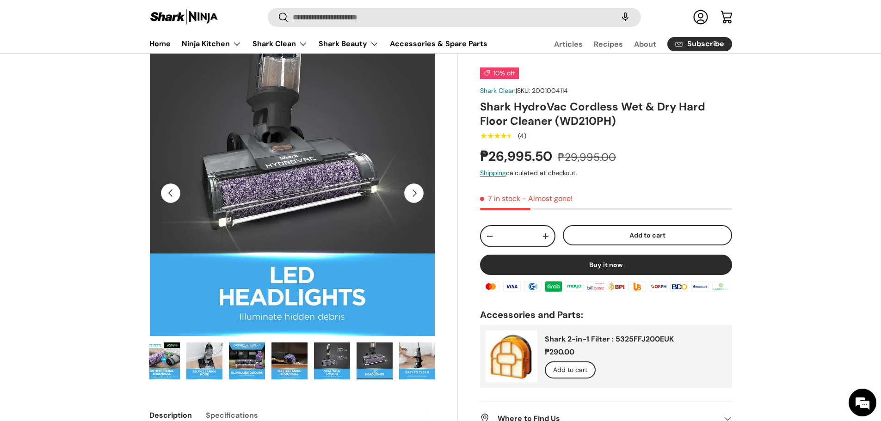
click at [417, 194] on button "Next" at bounding box center [413, 193] width 19 height 19
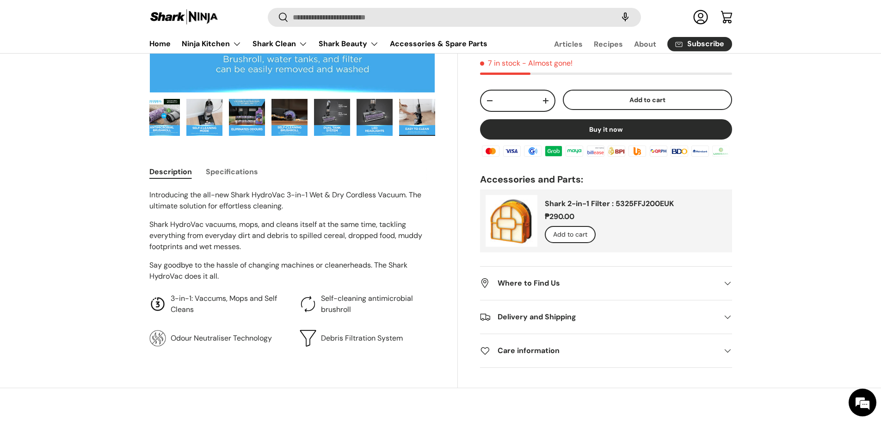
scroll to position [322, 0]
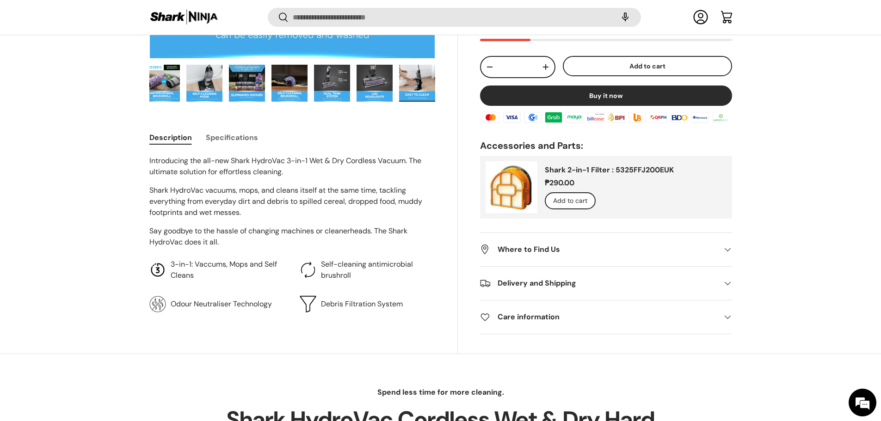
click at [524, 257] on summary "Where to Find Us" at bounding box center [606, 249] width 252 height 33
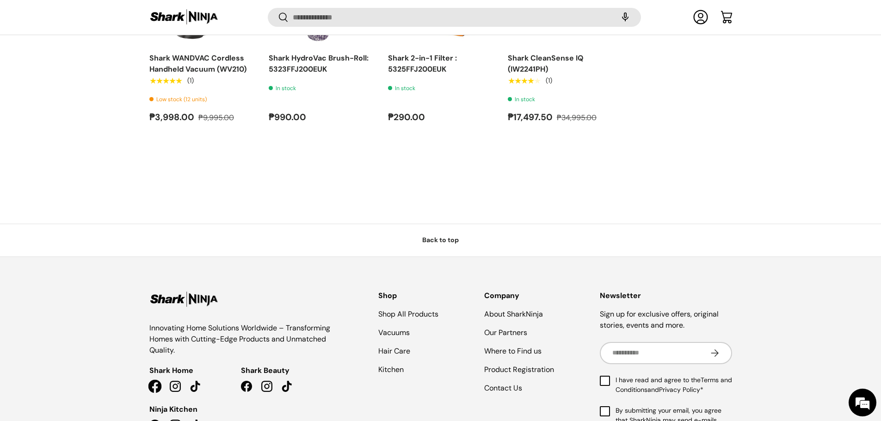
scroll to position [5136, 0]
